Goal: Book appointment/travel/reservation

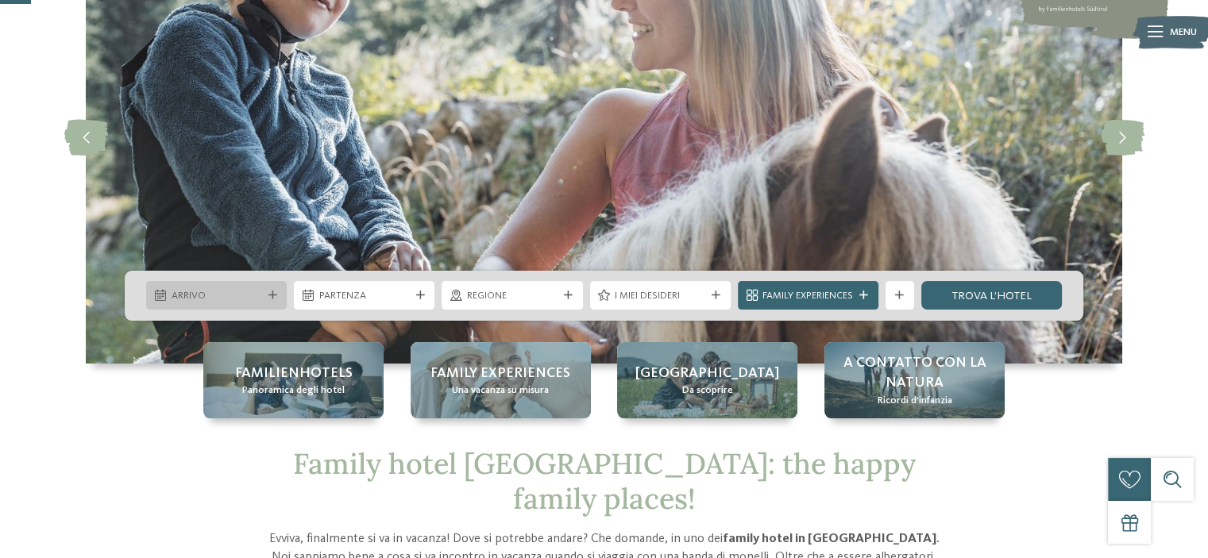
click at [261, 287] on div "Arrivo" at bounding box center [216, 295] width 141 height 29
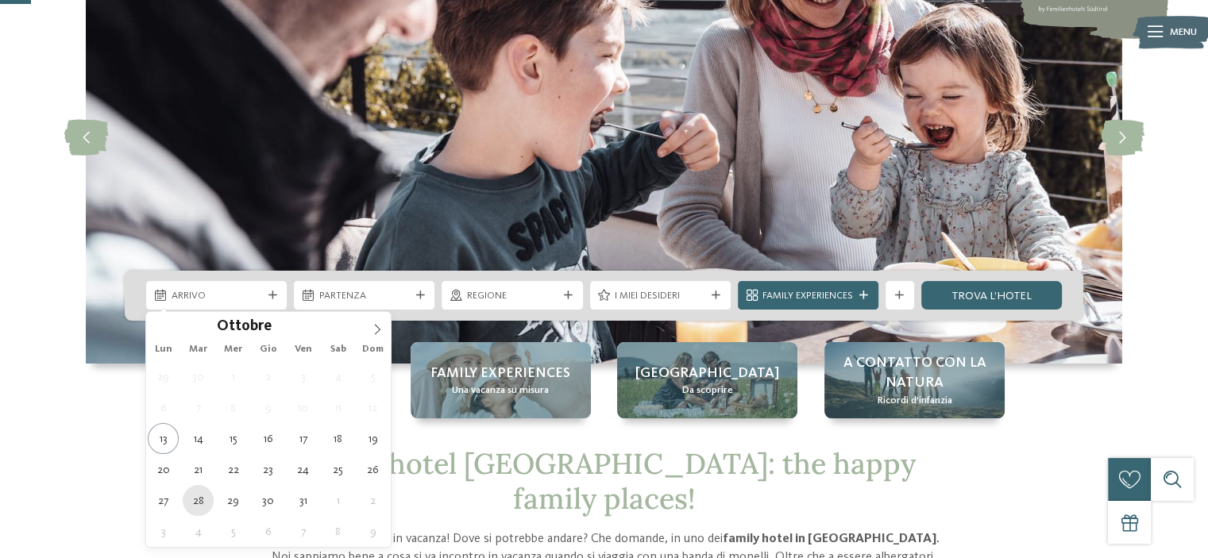
type div "28.10.2025"
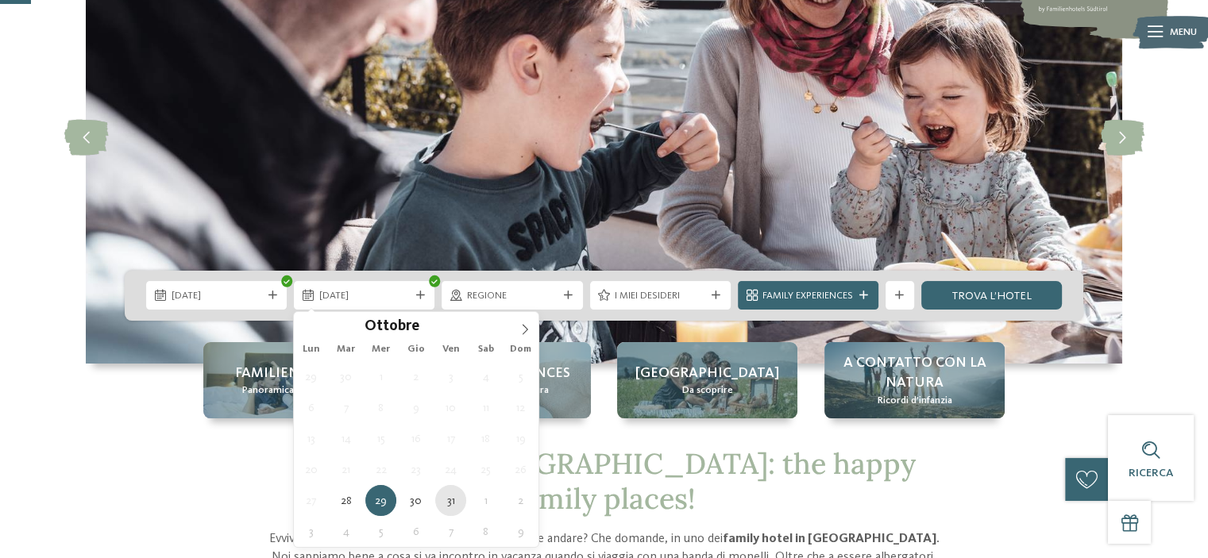
type div "31.10.2025"
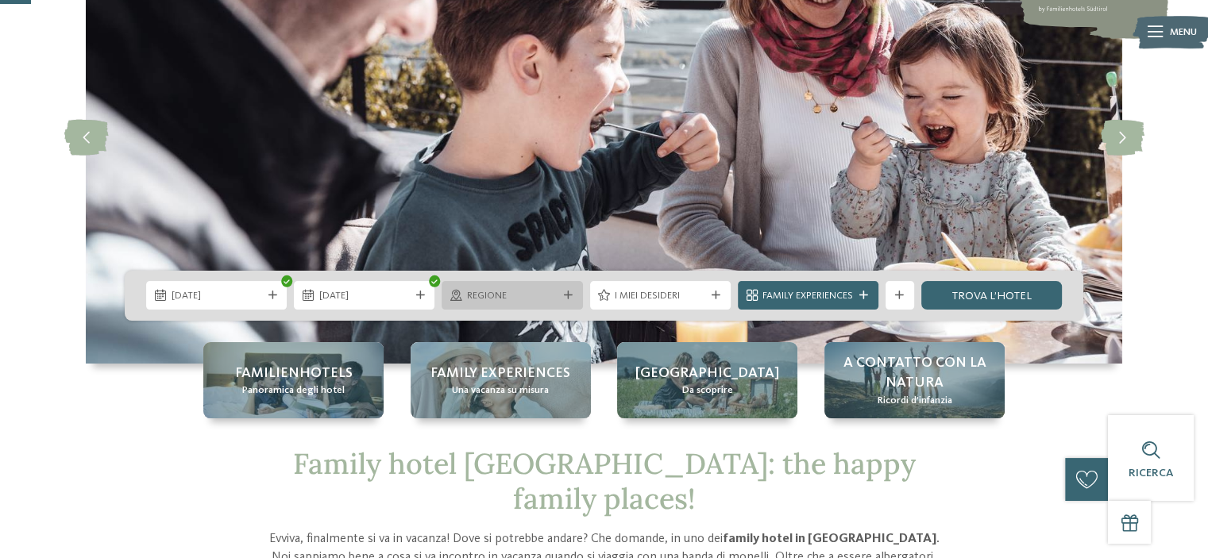
click at [512, 299] on span "Regione" at bounding box center [512, 296] width 91 height 14
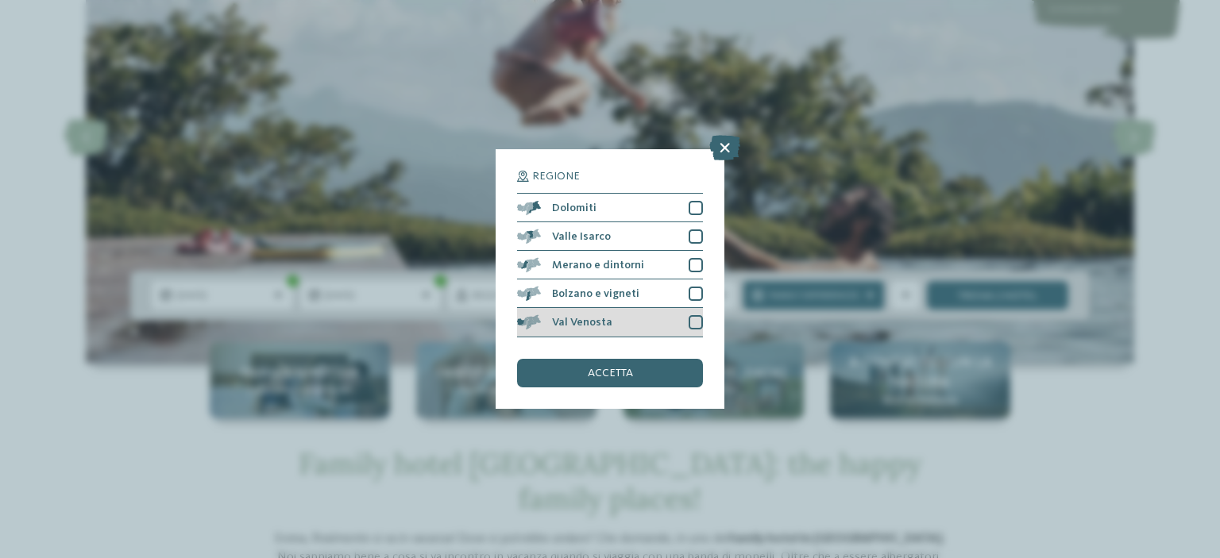
click at [632, 317] on div "Val Venosta" at bounding box center [610, 322] width 186 height 29
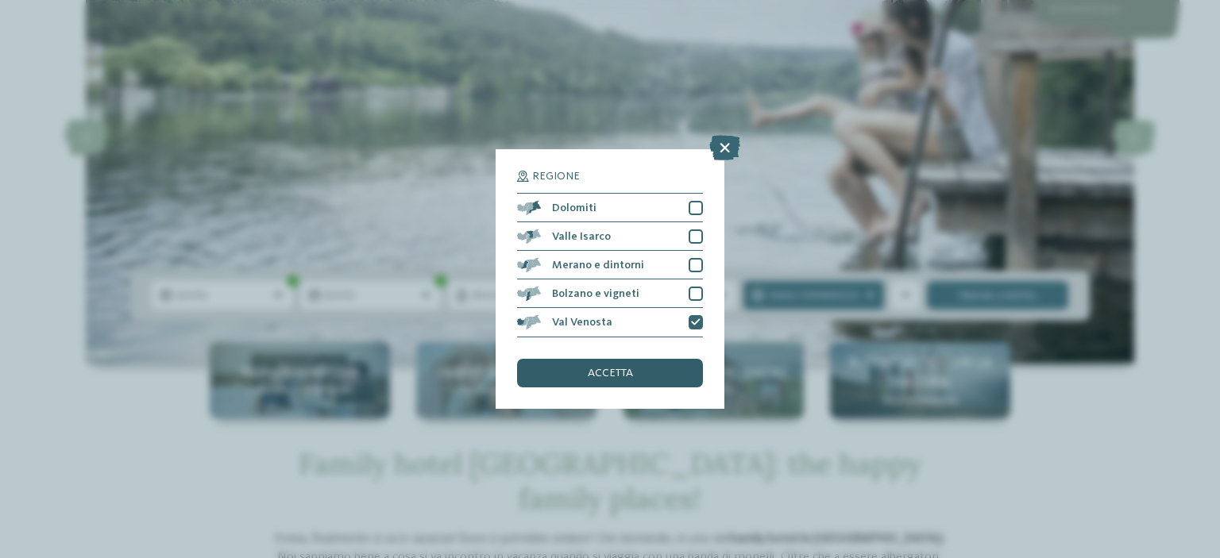
click at [623, 364] on div "accetta" at bounding box center [610, 373] width 186 height 29
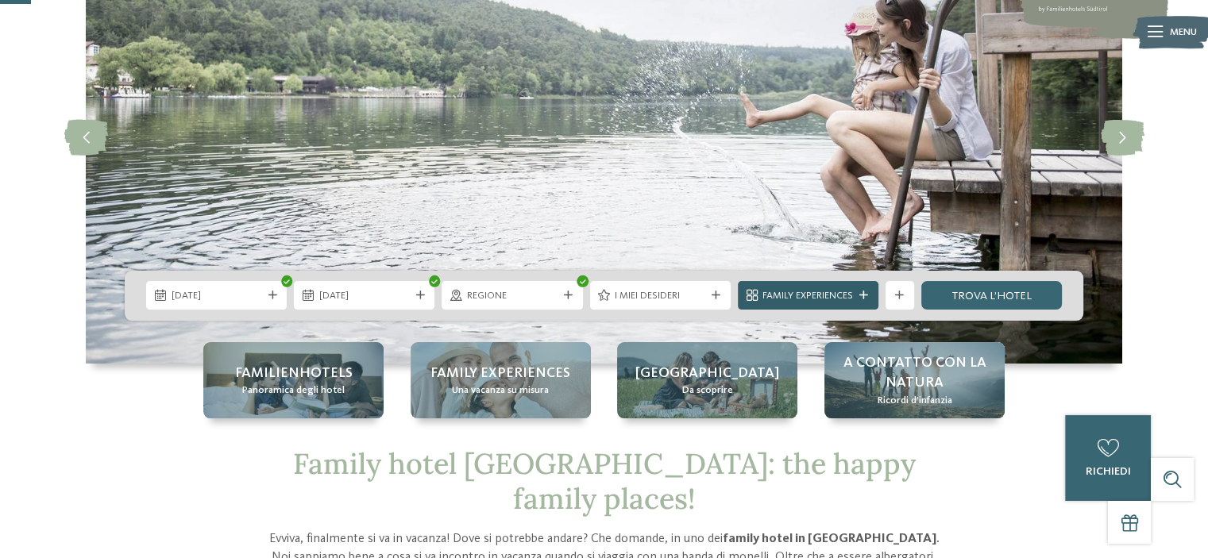
click at [827, 301] on span "Family Experiences" at bounding box center [807, 296] width 91 height 14
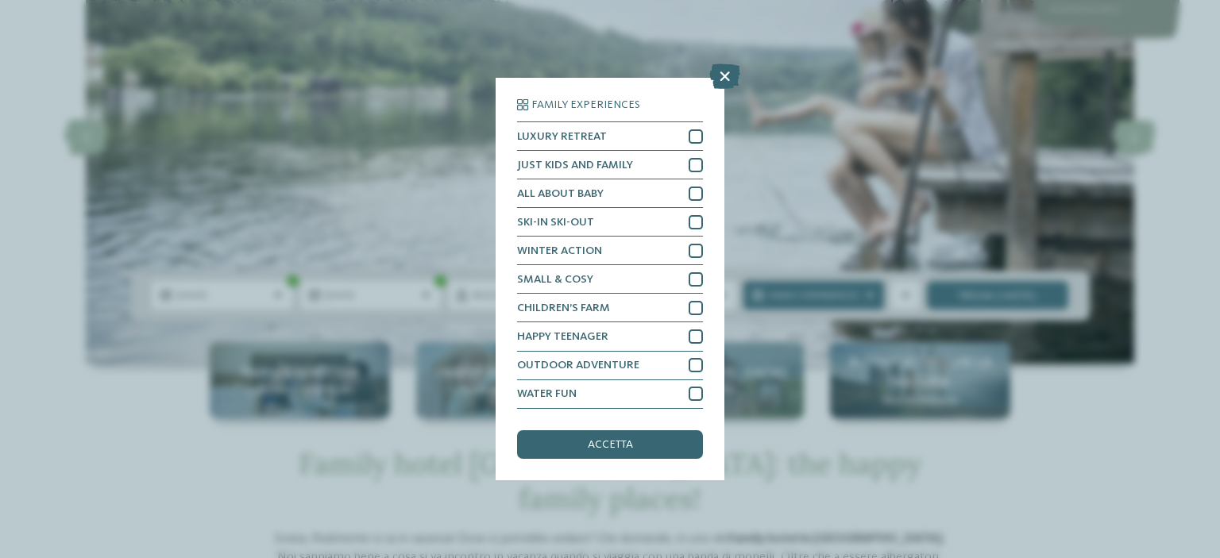
click at [661, 445] on div "accetta" at bounding box center [610, 444] width 186 height 29
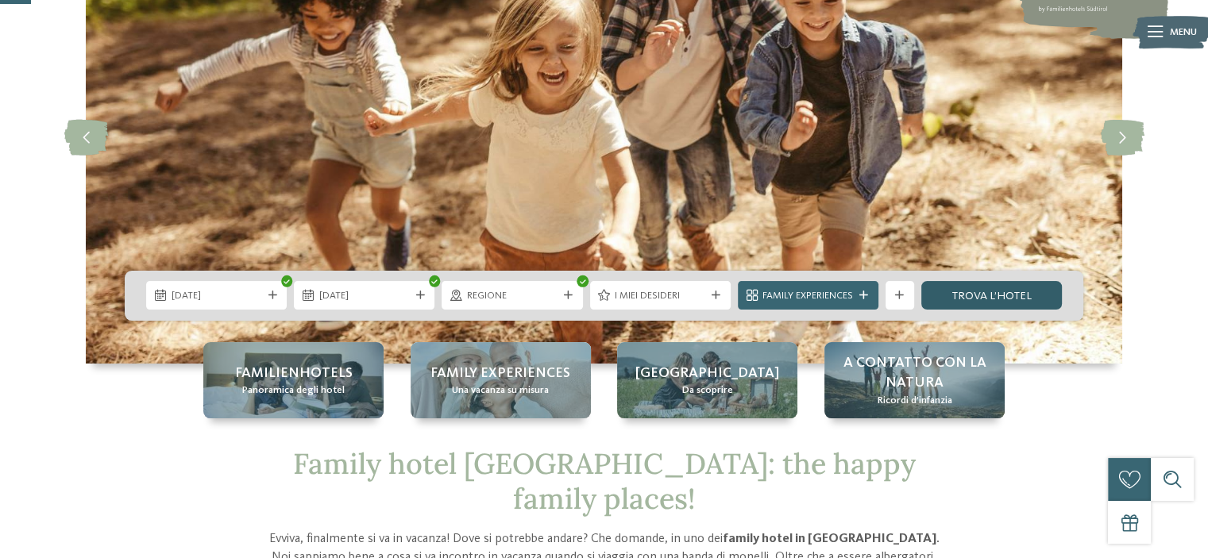
click at [994, 298] on link "trova l’hotel" at bounding box center [991, 295] width 141 height 29
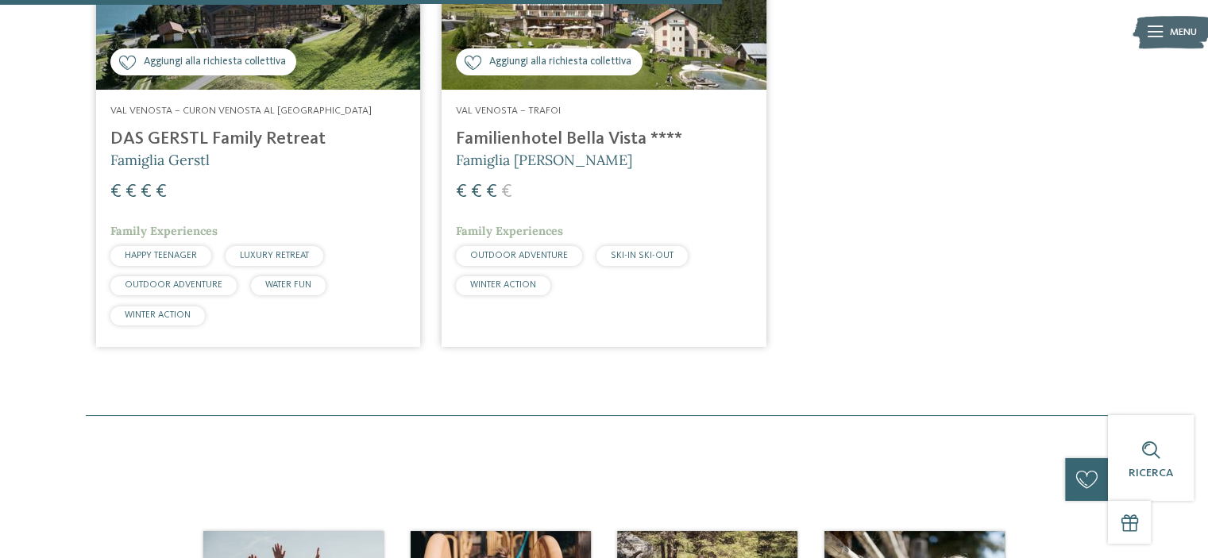
scroll to position [540, 0]
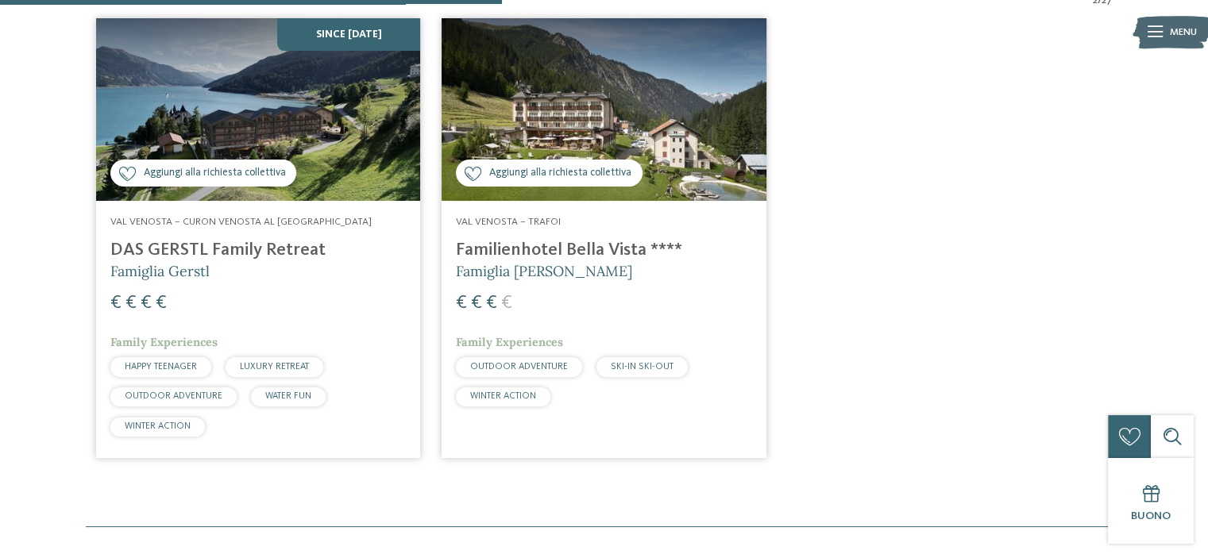
click at [639, 267] on h5 "Famiglia [PERSON_NAME]" at bounding box center [603, 271] width 295 height 20
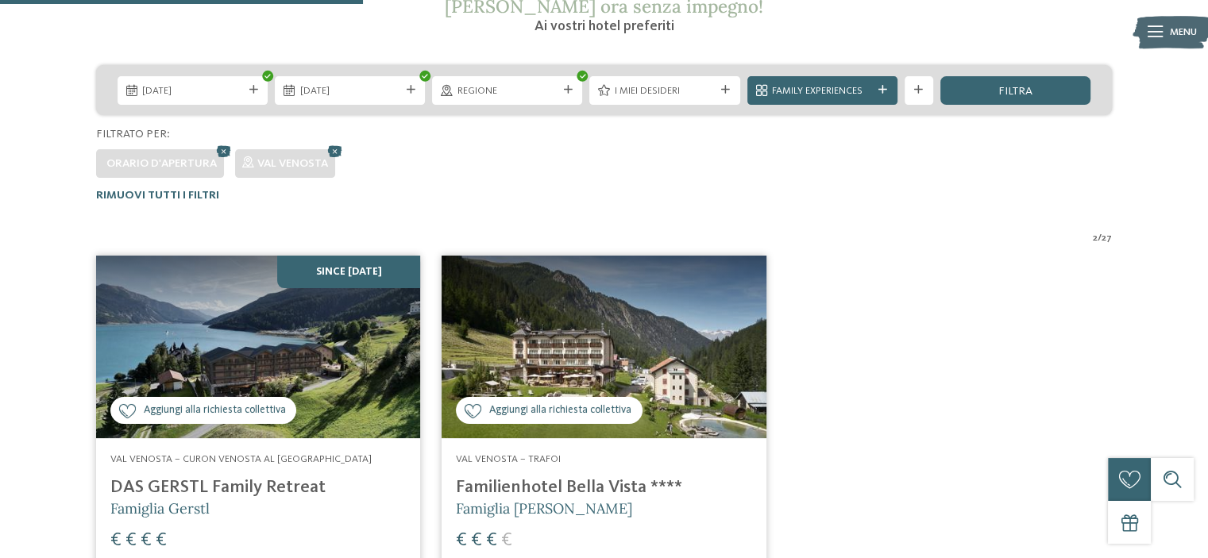
scroll to position [222, 0]
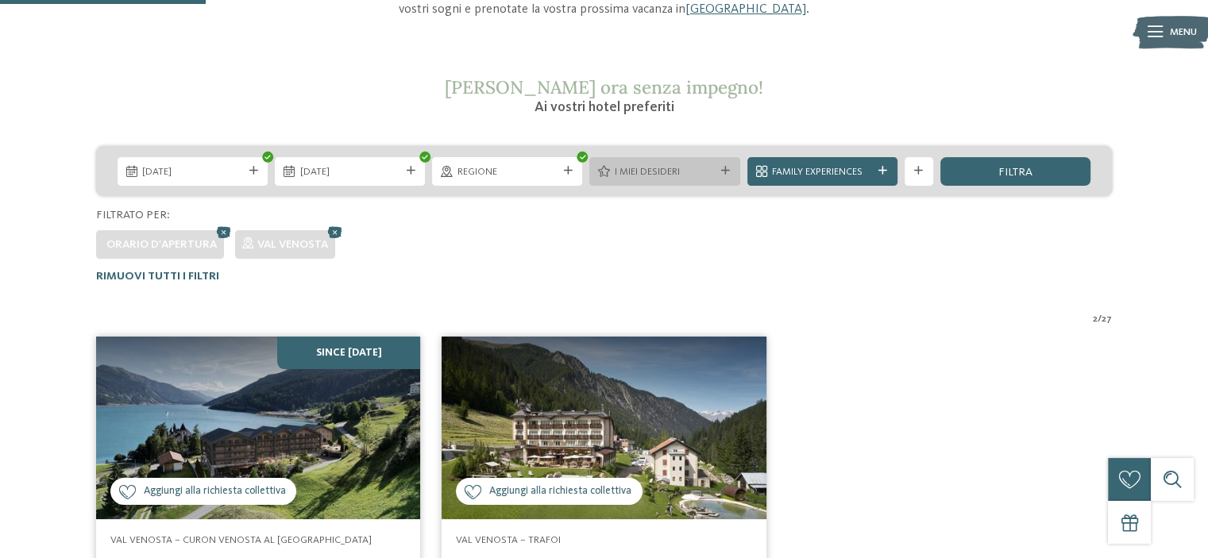
click at [651, 168] on span "I miei desideri" at bounding box center [665, 172] width 100 height 14
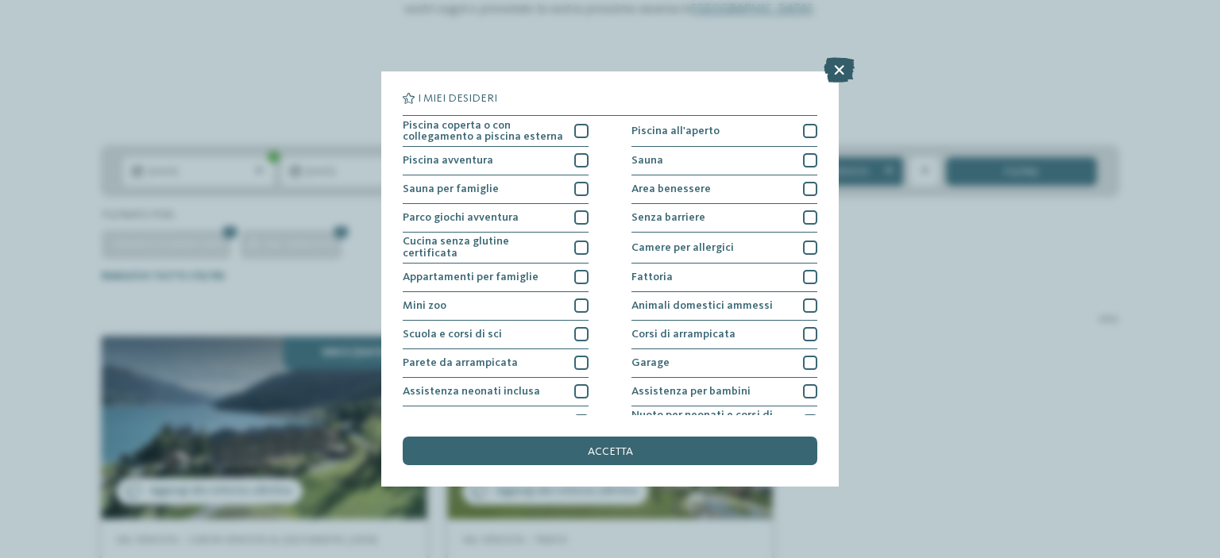
click at [843, 75] on icon at bounding box center [838, 69] width 31 height 25
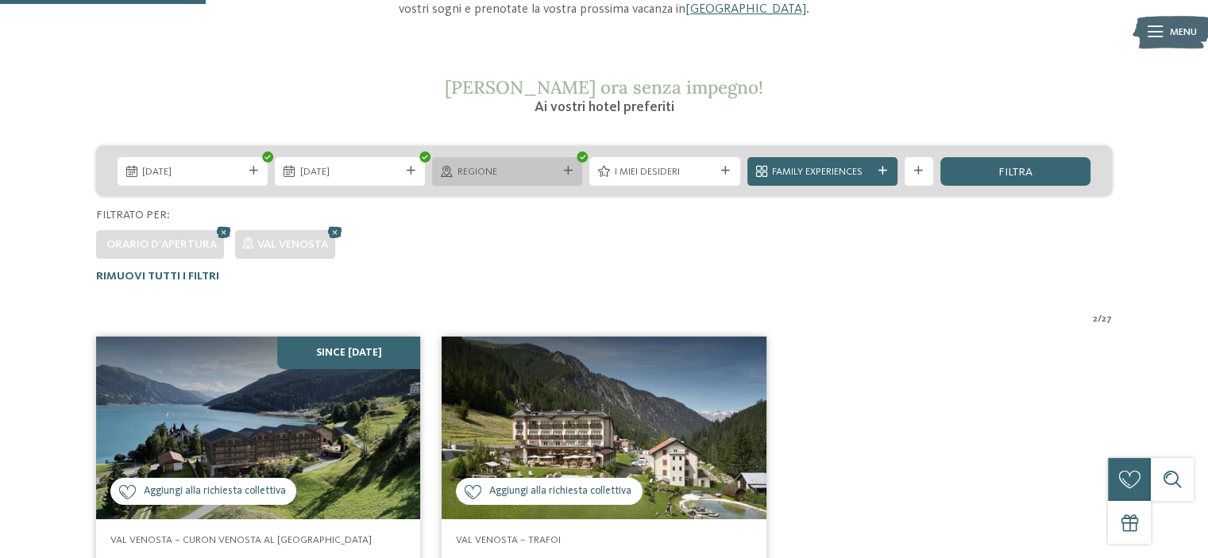
click at [565, 170] on icon at bounding box center [568, 171] width 9 height 9
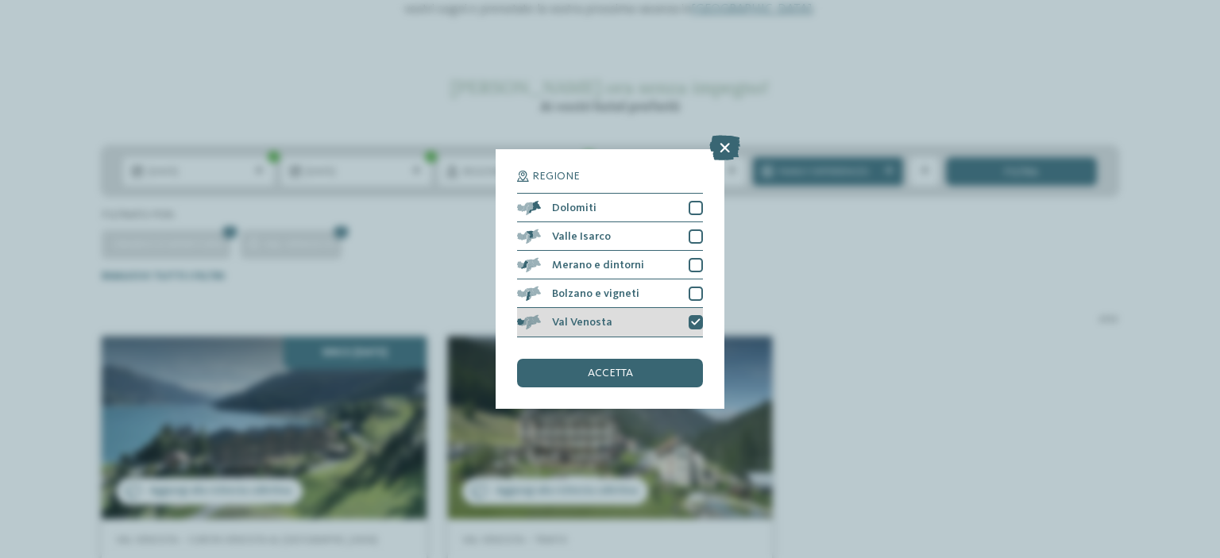
click at [696, 318] on icon at bounding box center [696, 322] width 10 height 9
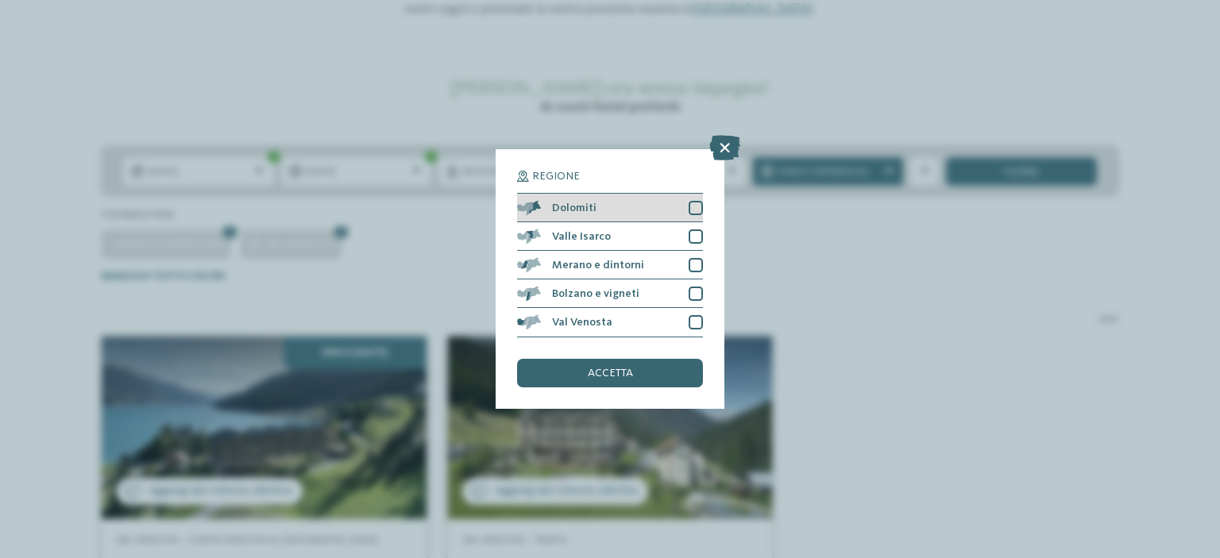
click at [694, 216] on div "Dolomiti" at bounding box center [610, 208] width 186 height 29
click at [650, 368] on div "accetta" at bounding box center [610, 373] width 186 height 29
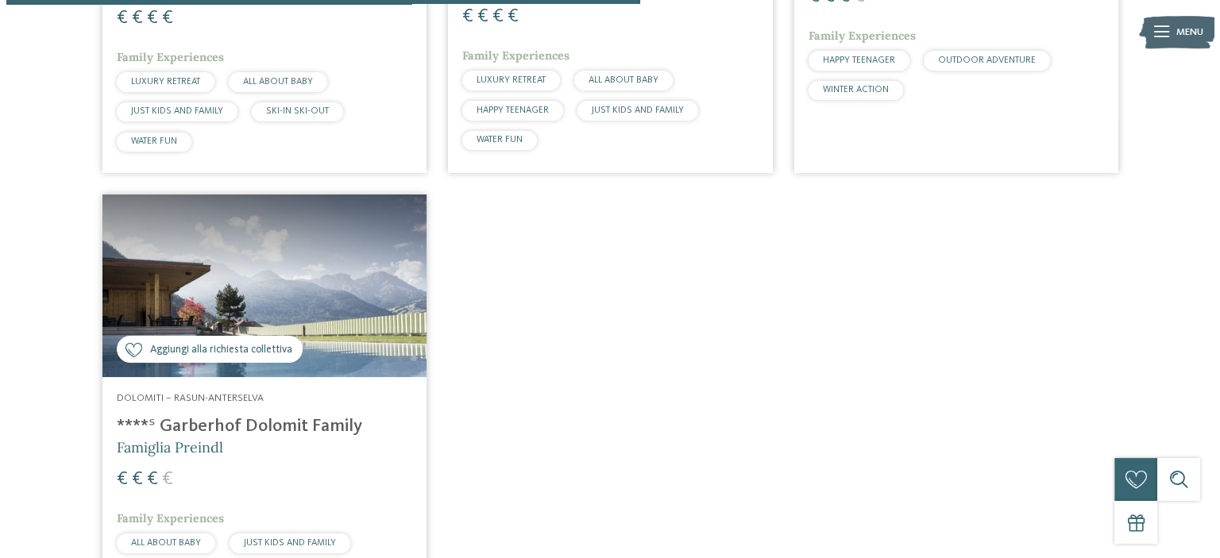
scroll to position [936, 0]
